Goal: Task Accomplishment & Management: Manage account settings

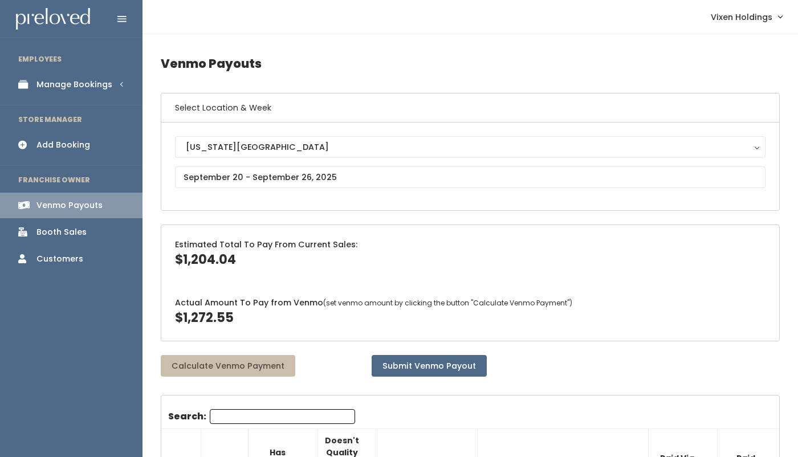
click at [77, 91] on link "Manage Bookings" at bounding box center [71, 85] width 143 height 26
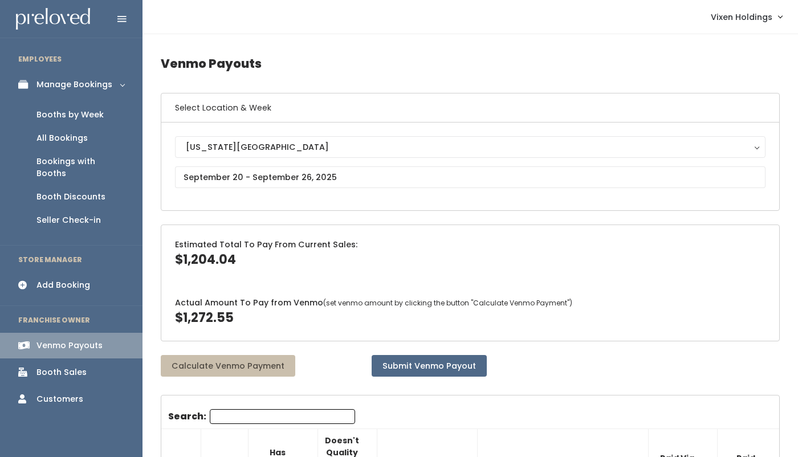
click at [83, 191] on div "Booth Discounts" at bounding box center [70, 197] width 69 height 12
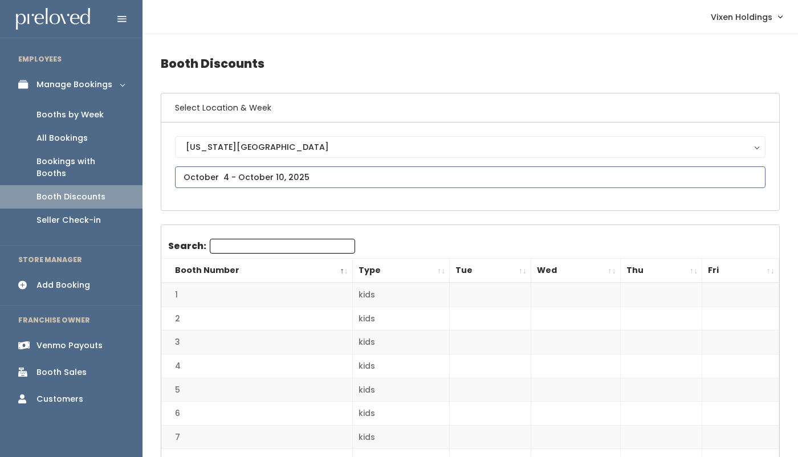
click at [250, 181] on input "text" at bounding box center [470, 177] width 591 height 22
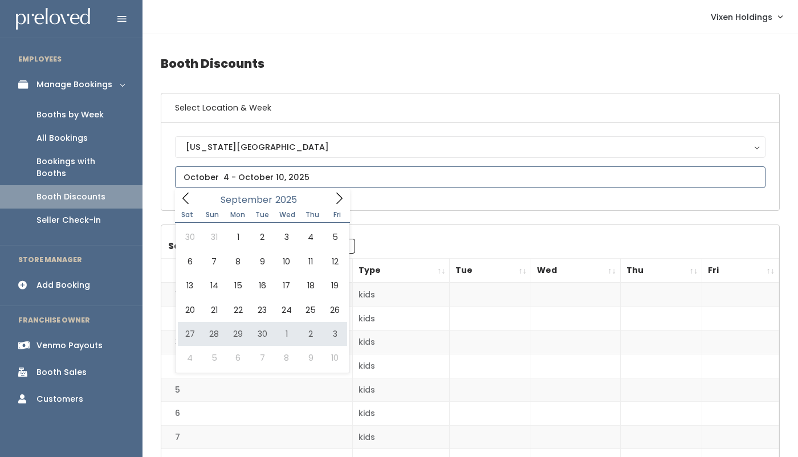
type input "September 27 to October 3"
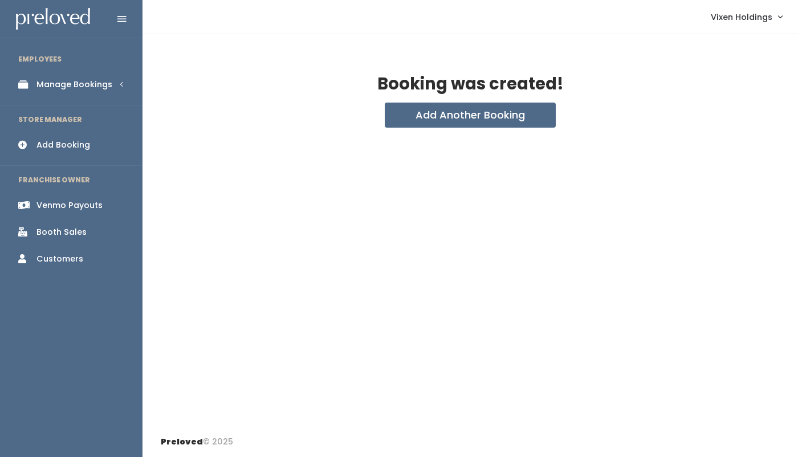
click at [90, 86] on div "Manage Bookings" at bounding box center [74, 85] width 76 height 12
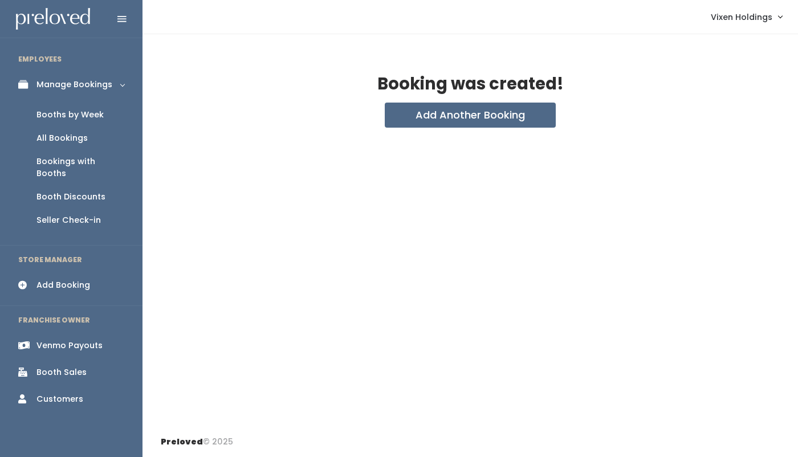
click at [78, 117] on div "Booths by Week" at bounding box center [69, 115] width 67 height 12
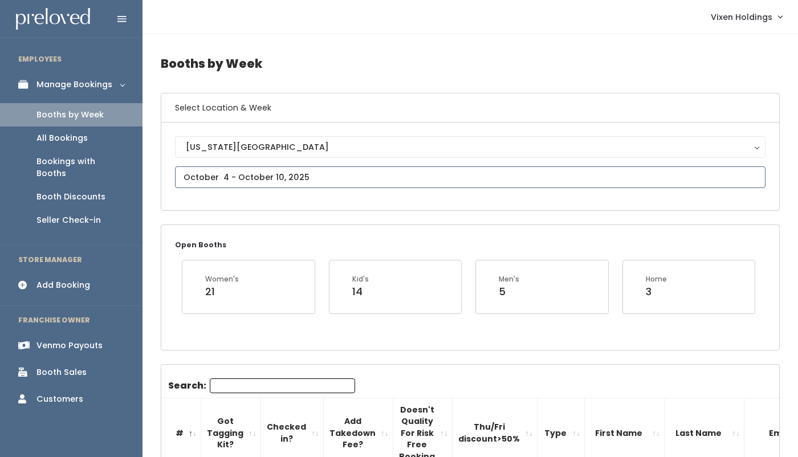
click at [254, 180] on input "text" at bounding box center [470, 177] width 591 height 22
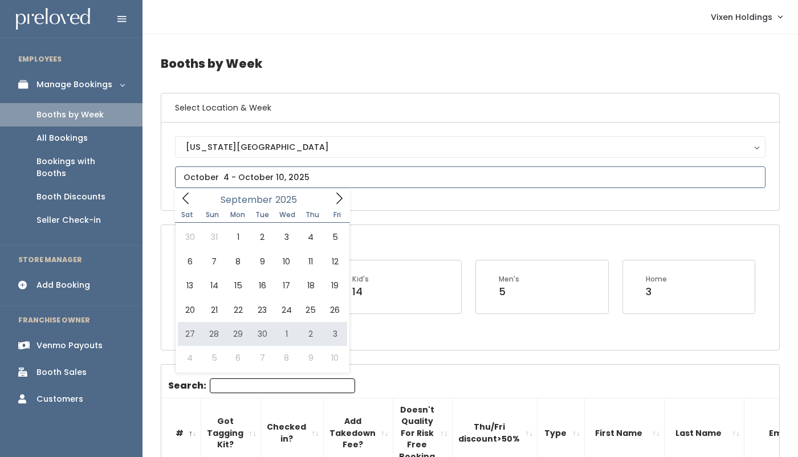
type input "September 27 to October 3"
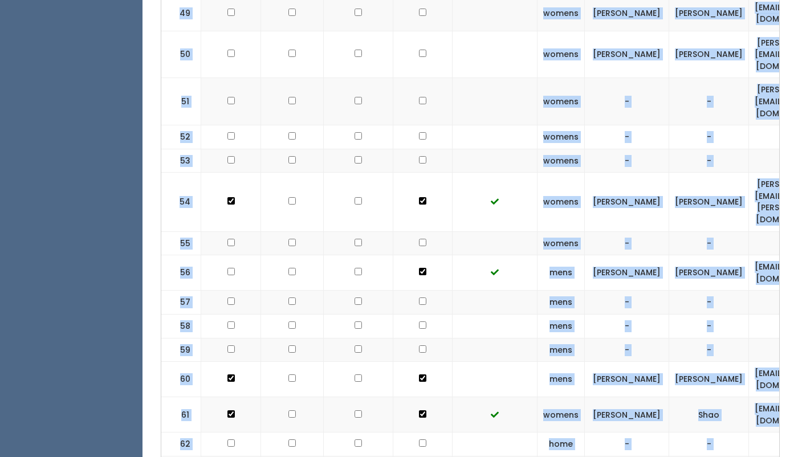
scroll to position [2077, 0]
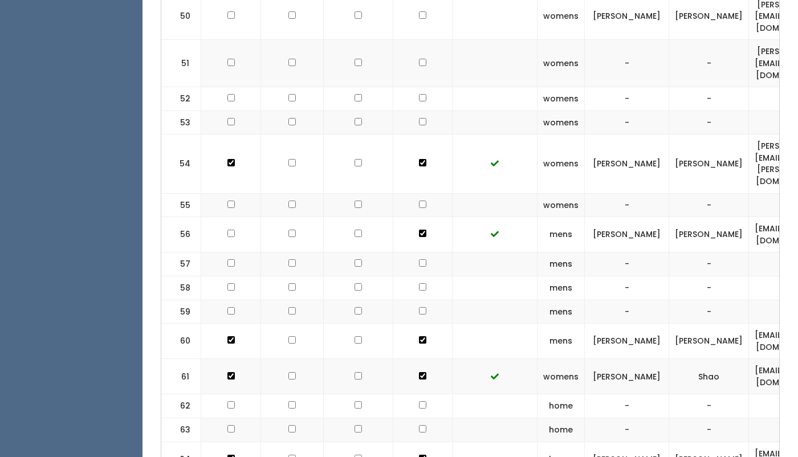
drag, startPoint x: 238, startPoint y: 112, endPoint x: 743, endPoint y: 379, distance: 571.2
copy table "# Got Tagging Kit? Checked in? Add Takedown Fee? Doesn't Quality For Risk Free …"
click at [378, 135] on td at bounding box center [359, 164] width 70 height 59
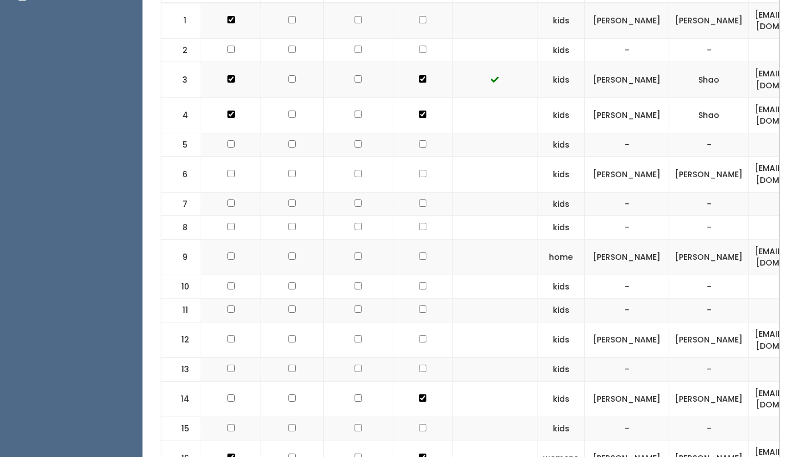
scroll to position [161, 0]
